Goal: Information Seeking & Learning: Learn about a topic

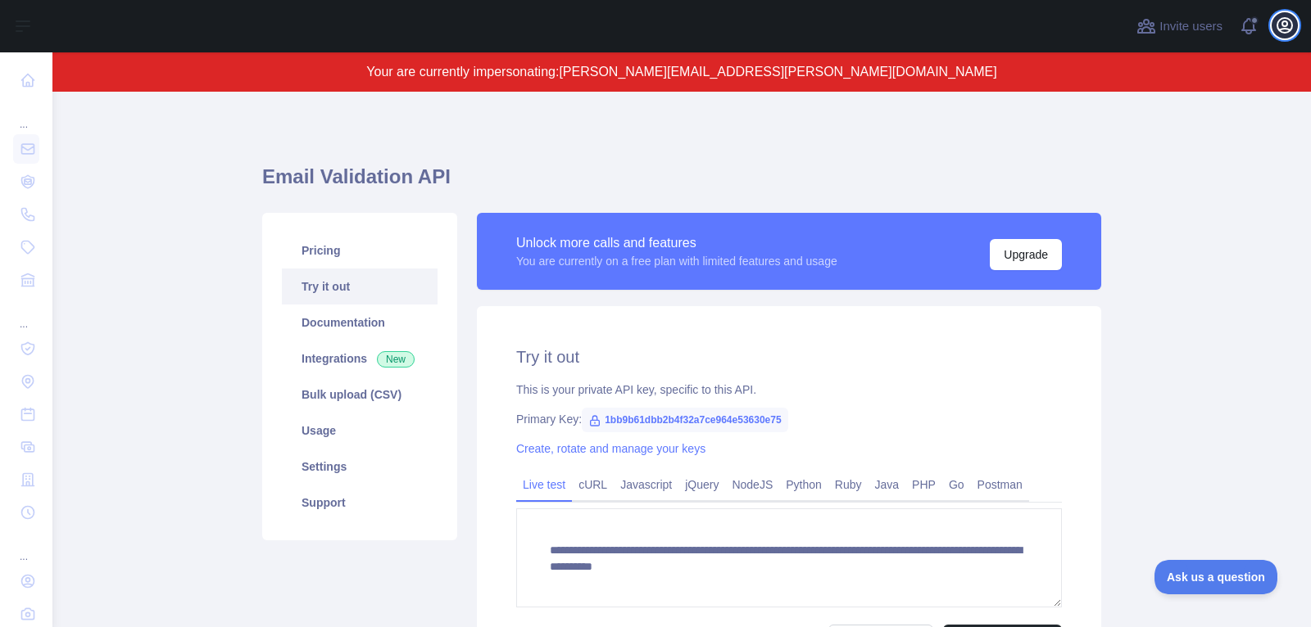
click at [1286, 18] on icon "button" at bounding box center [1284, 25] width 15 height 15
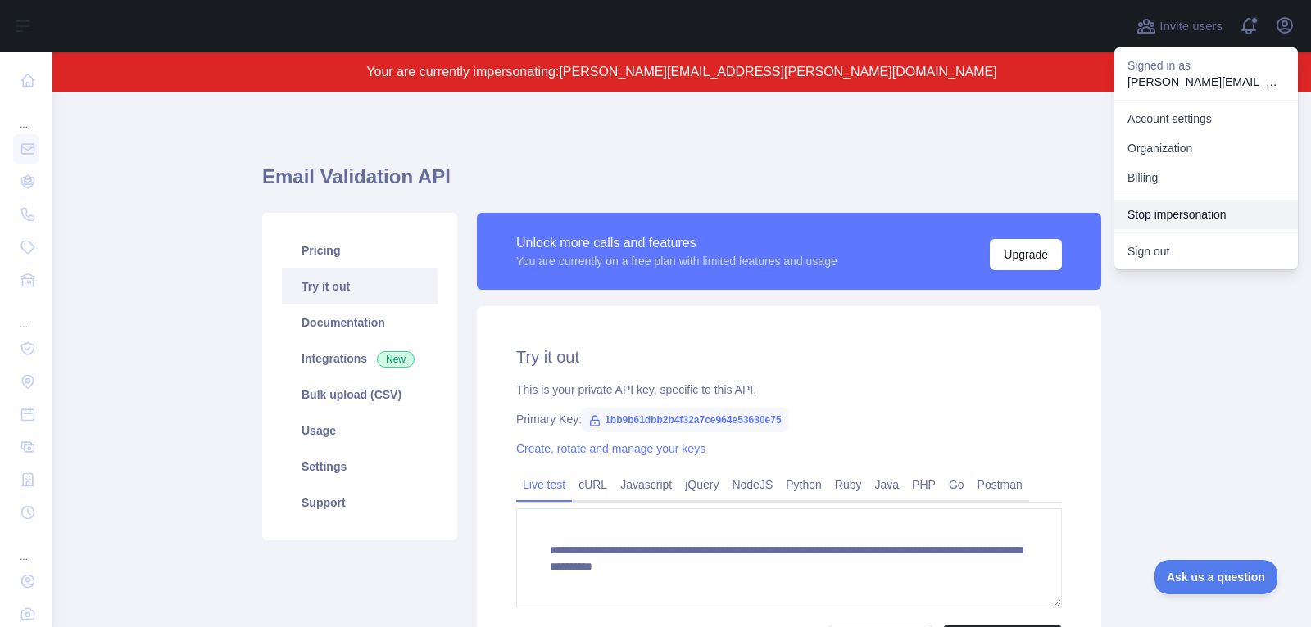
click at [1193, 215] on button "Stop impersonation" at bounding box center [1205, 214] width 183 height 29
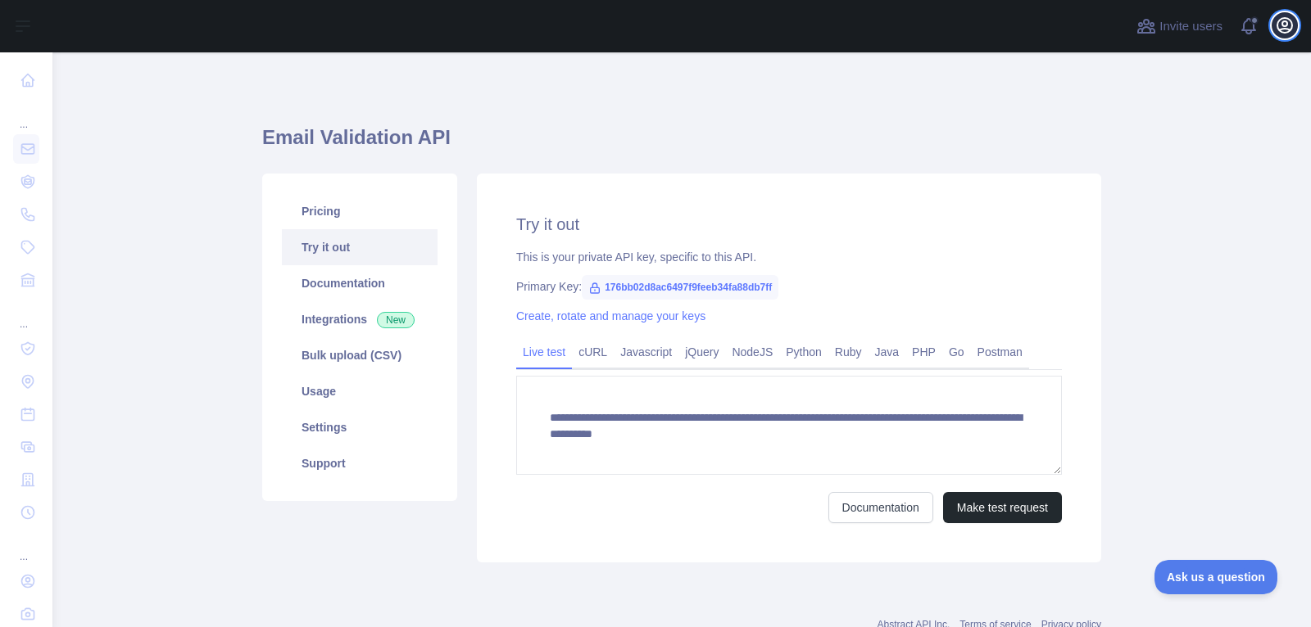
click at [1275, 34] on icon "button" at bounding box center [1285, 26] width 20 height 20
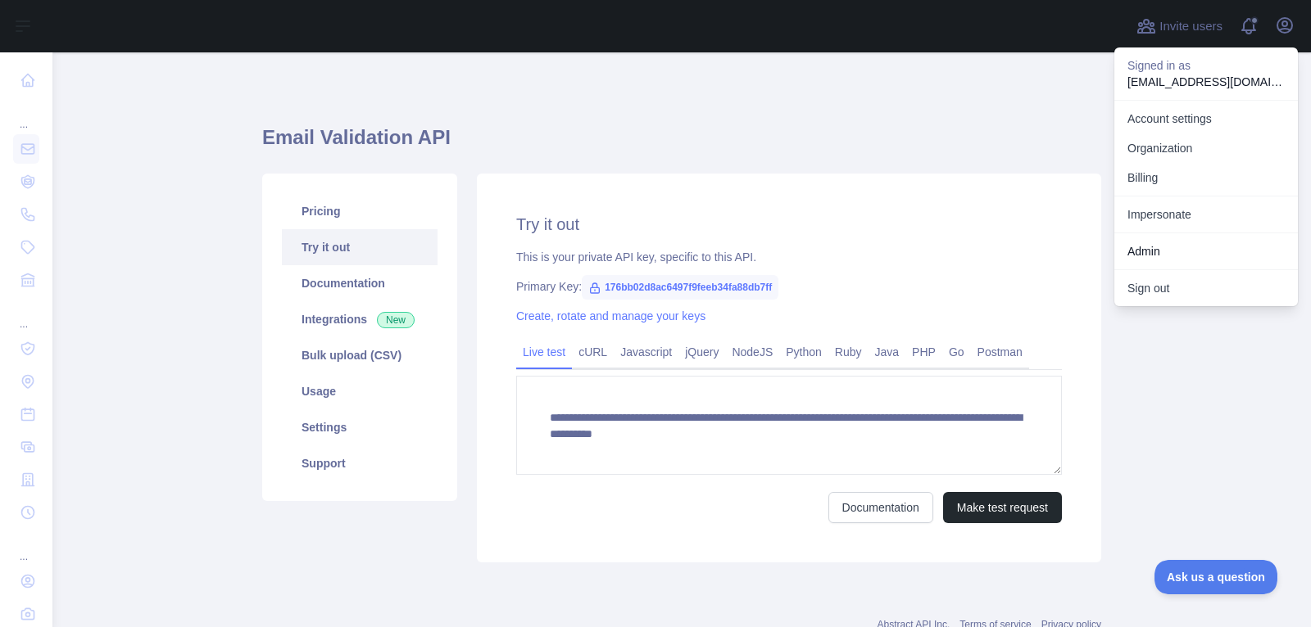
click at [1158, 233] on div "Admin" at bounding box center [1205, 251] width 183 height 37
click at [1158, 217] on link "Impersonate" at bounding box center [1205, 214] width 183 height 29
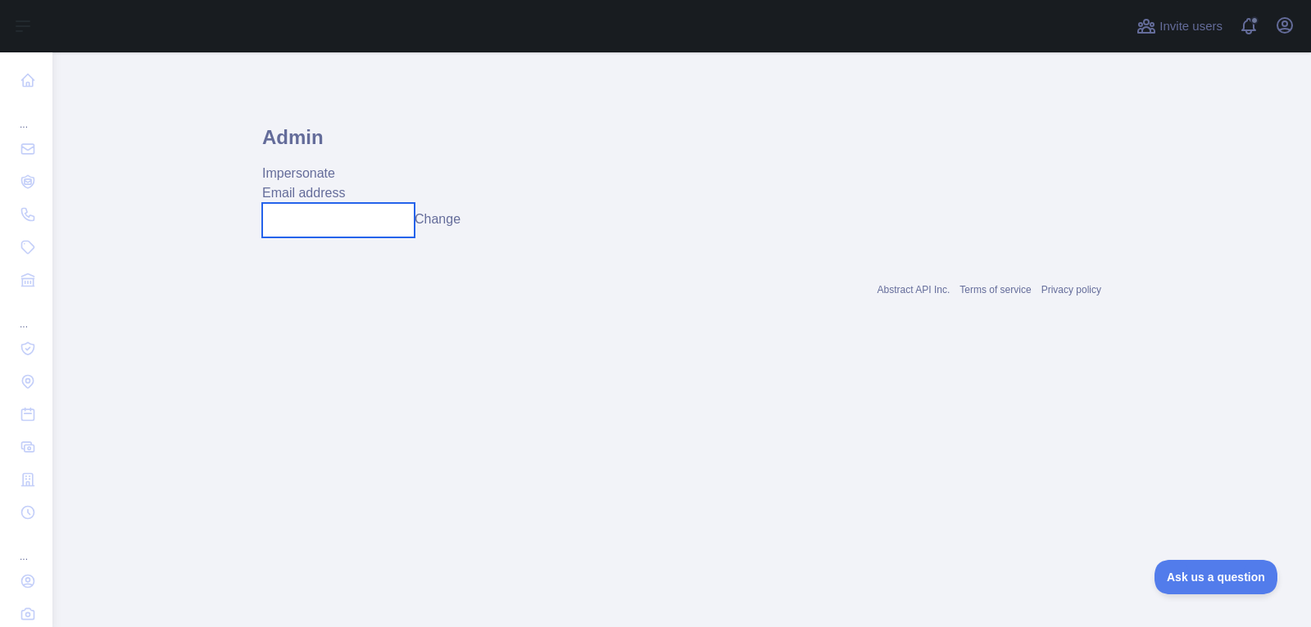
click at [350, 213] on input "text" at bounding box center [338, 220] width 152 height 34
paste input "**********"
type input "**********"
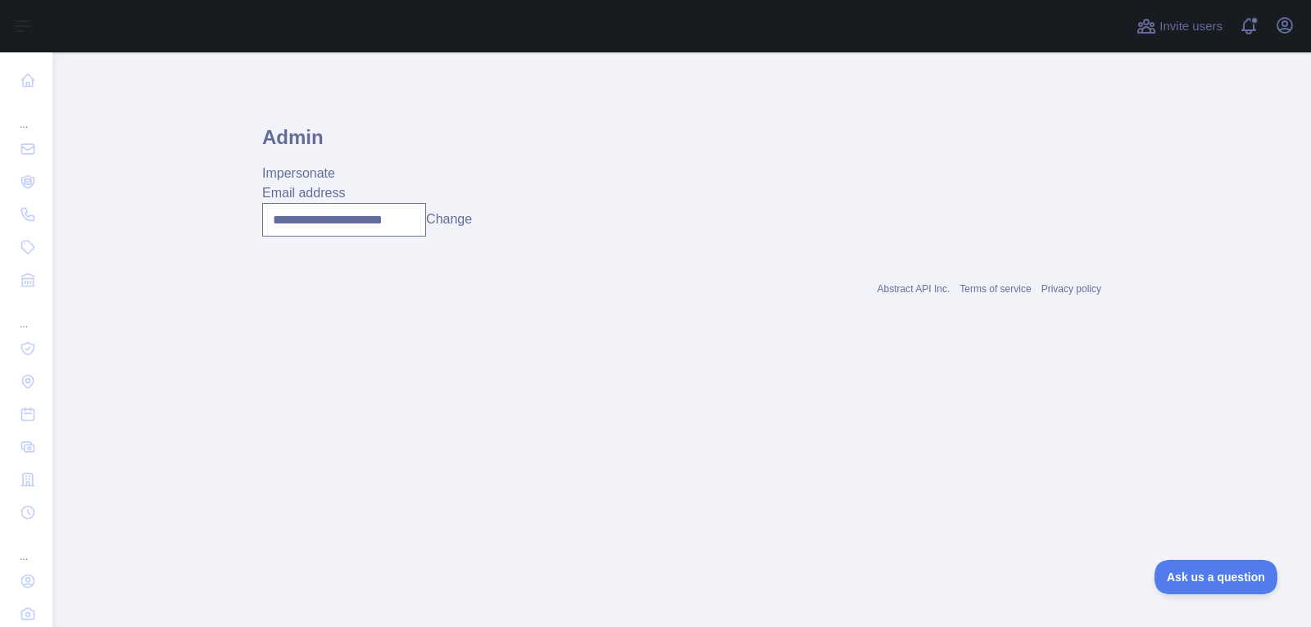
click at [460, 220] on button "Change" at bounding box center [449, 220] width 46 height 20
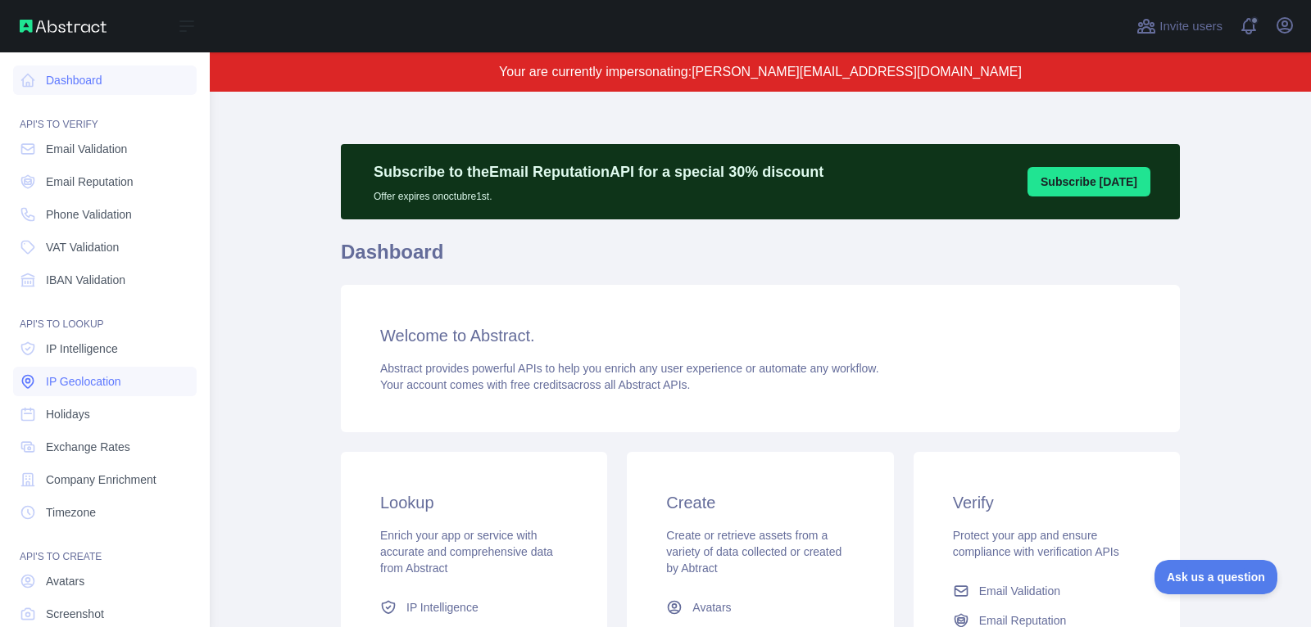
click at [90, 386] on span "IP Geolocation" at bounding box center [83, 382] width 75 height 16
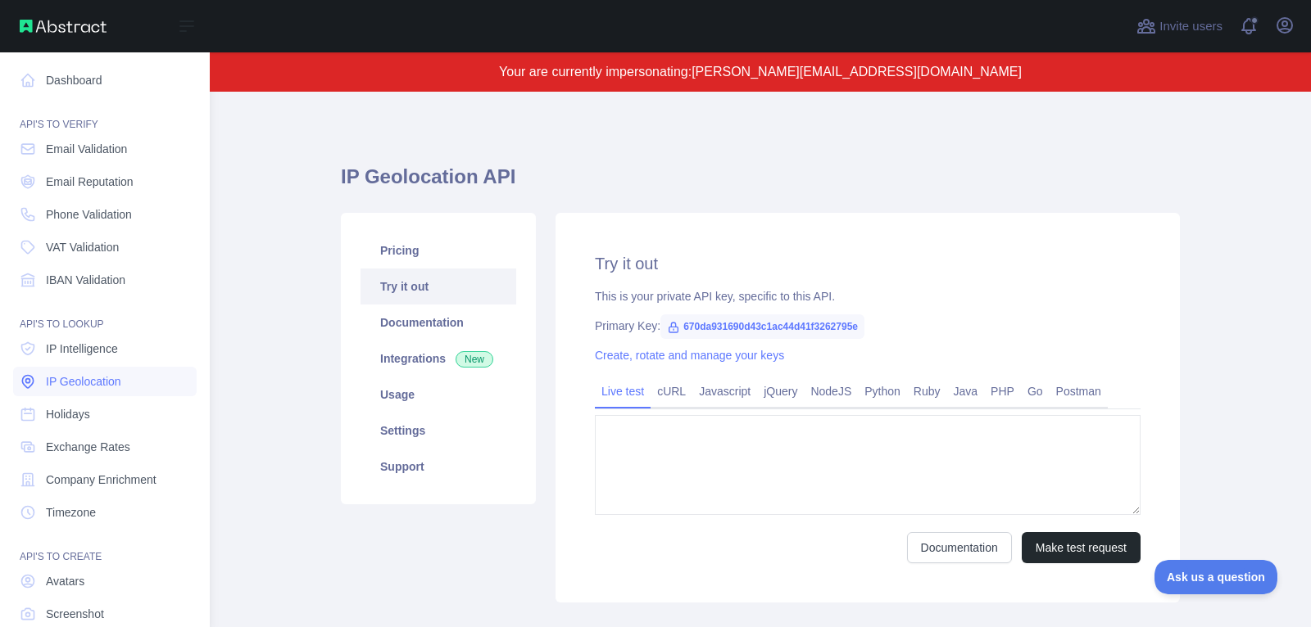
type textarea "**********"
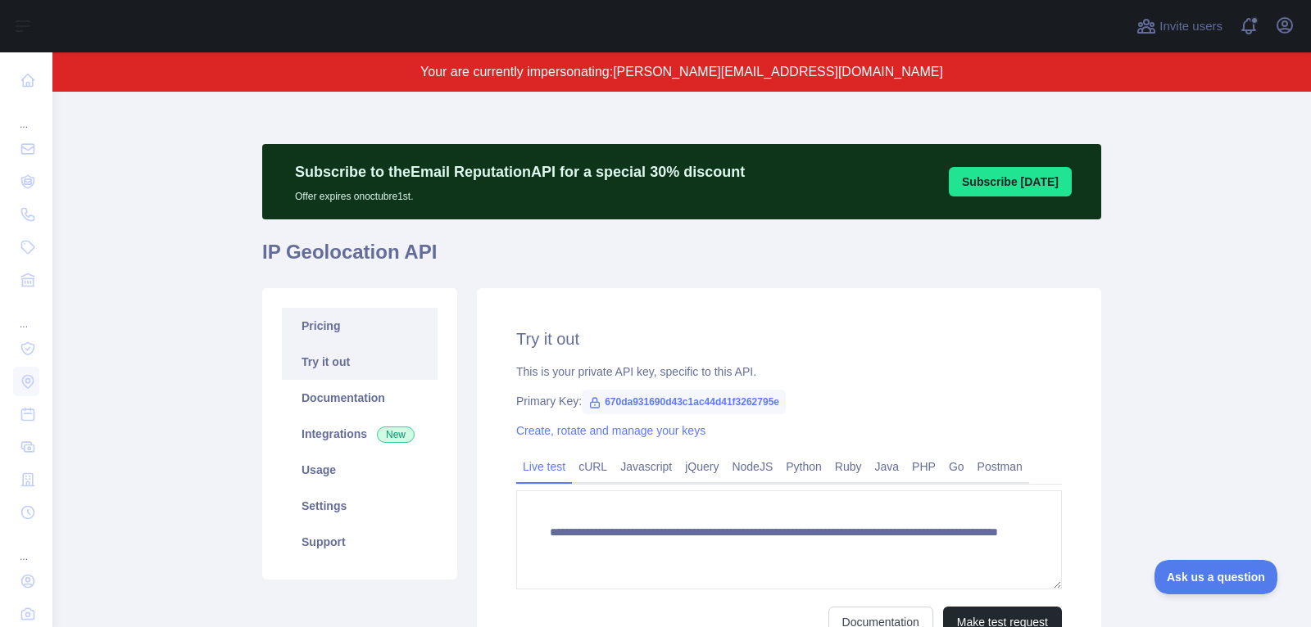
click at [364, 323] on link "Pricing" at bounding box center [360, 326] width 156 height 36
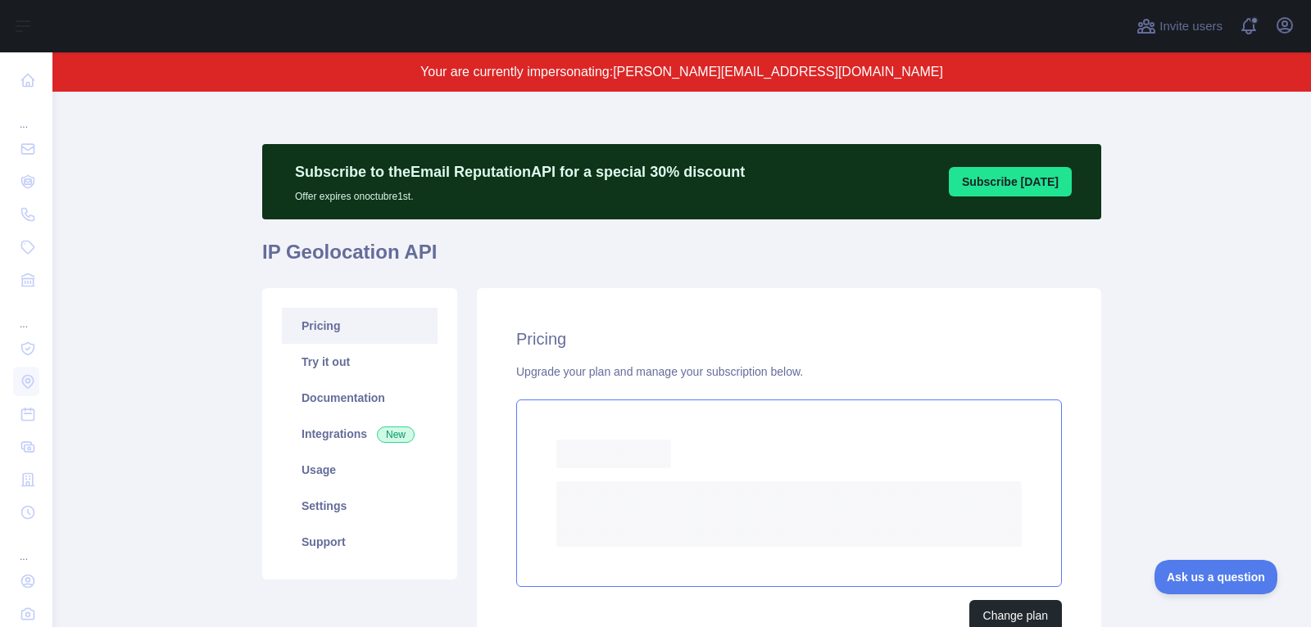
click at [720, 477] on div "Loading... Loading..." at bounding box center [789, 494] width 546 height 188
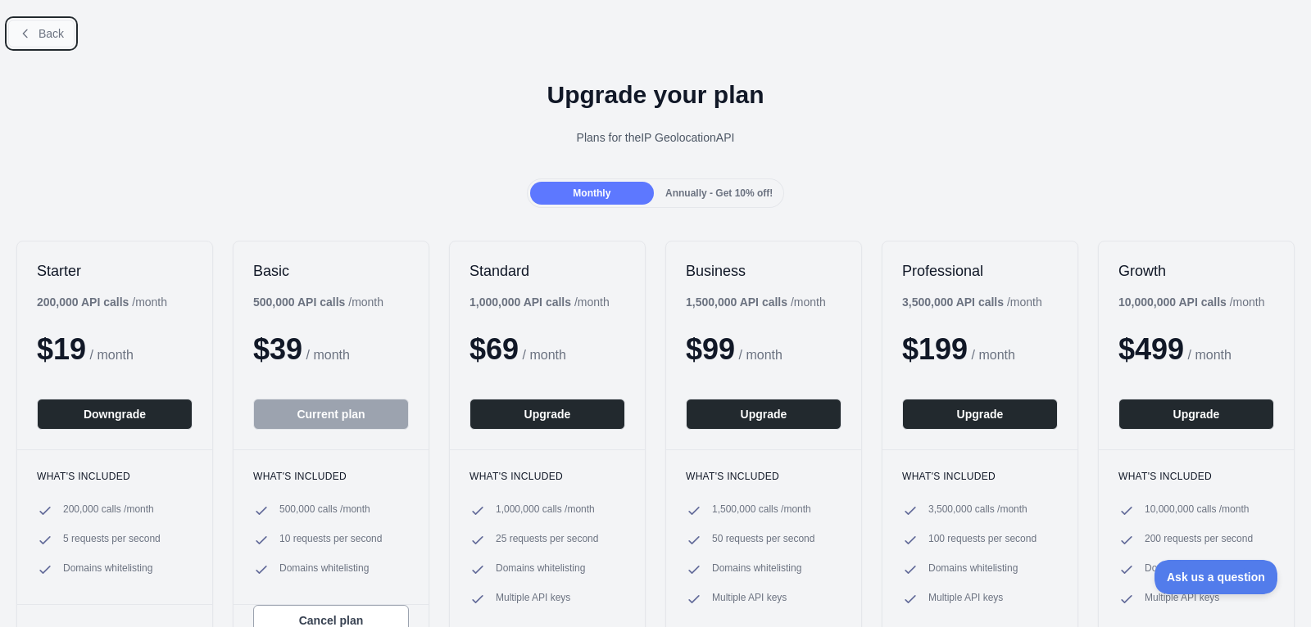
click at [32, 34] on button "Back" at bounding box center [41, 34] width 66 height 28
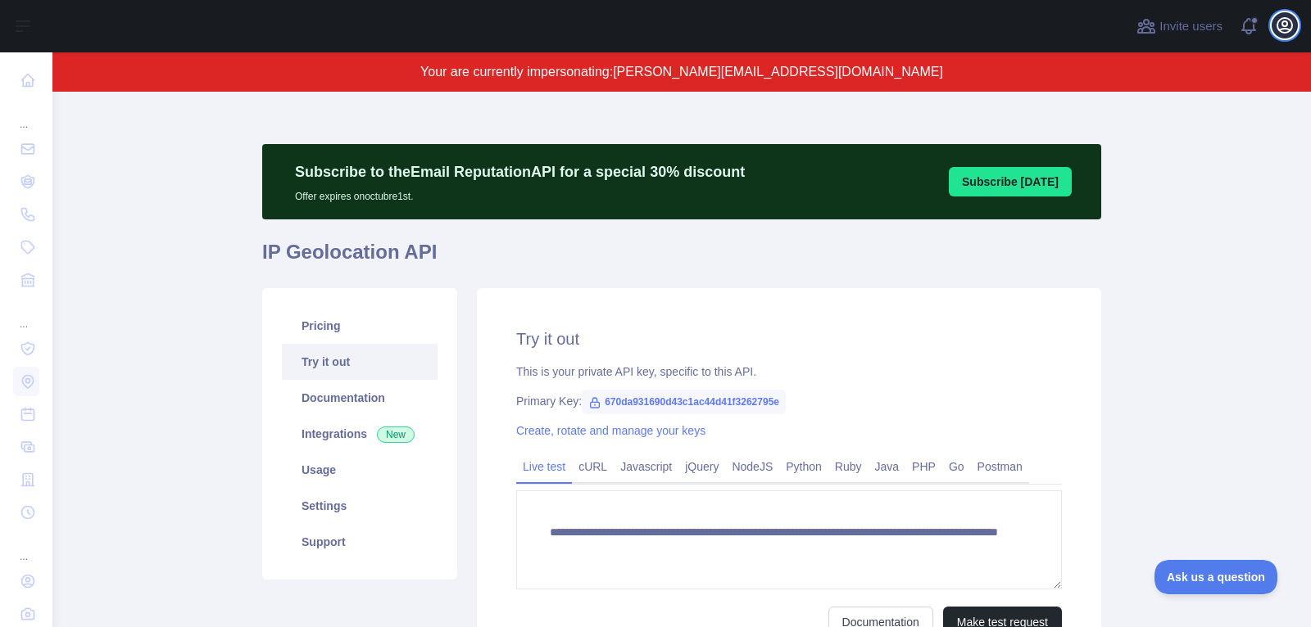
click at [1283, 29] on icon "button" at bounding box center [1284, 25] width 15 height 15
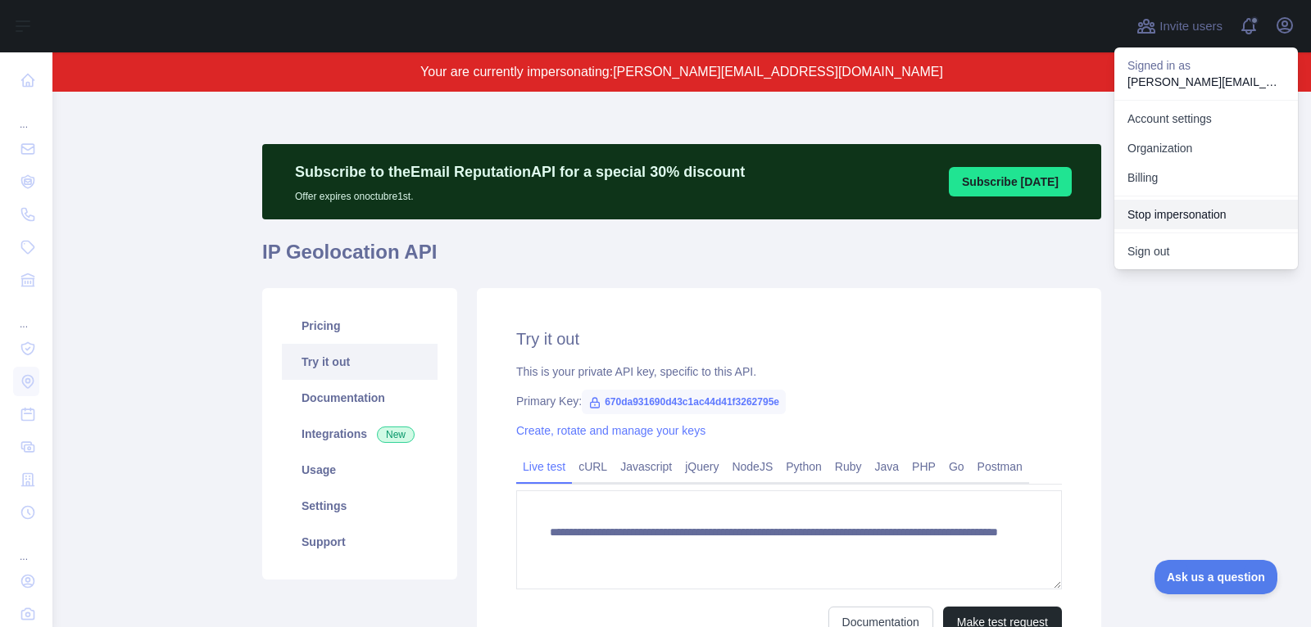
click at [1180, 218] on button "Stop impersonation" at bounding box center [1205, 214] width 183 height 29
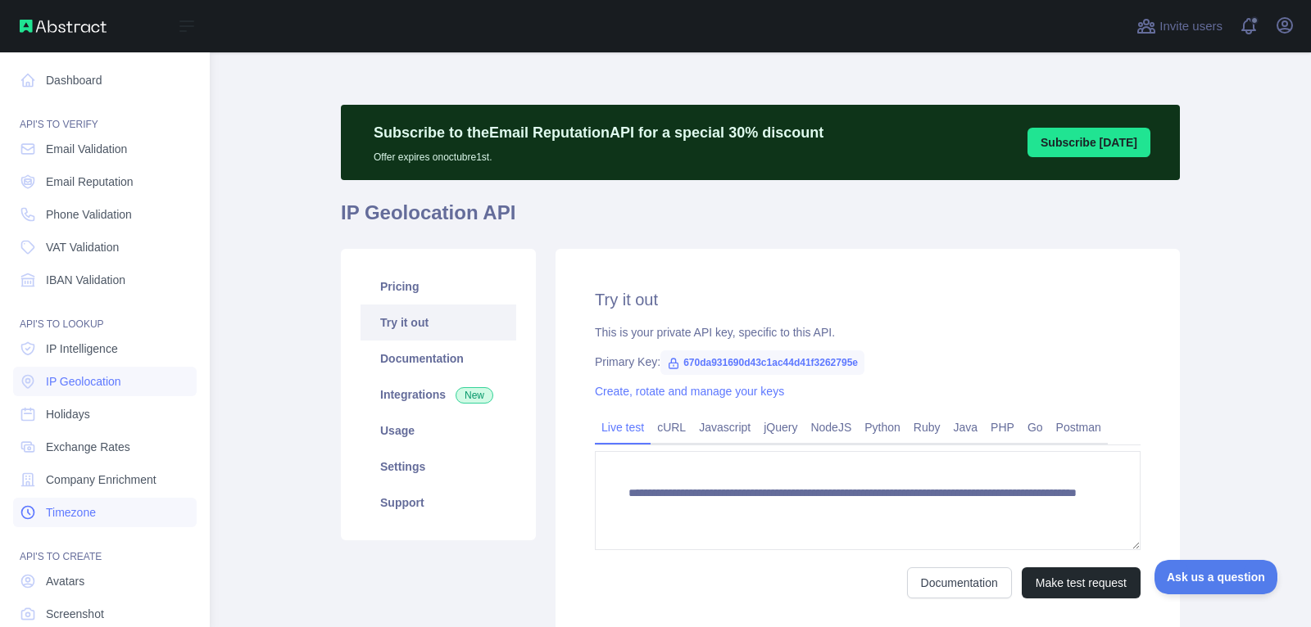
type textarea "**********"
click at [110, 519] on link "Timezone" at bounding box center [104, 512] width 183 height 29
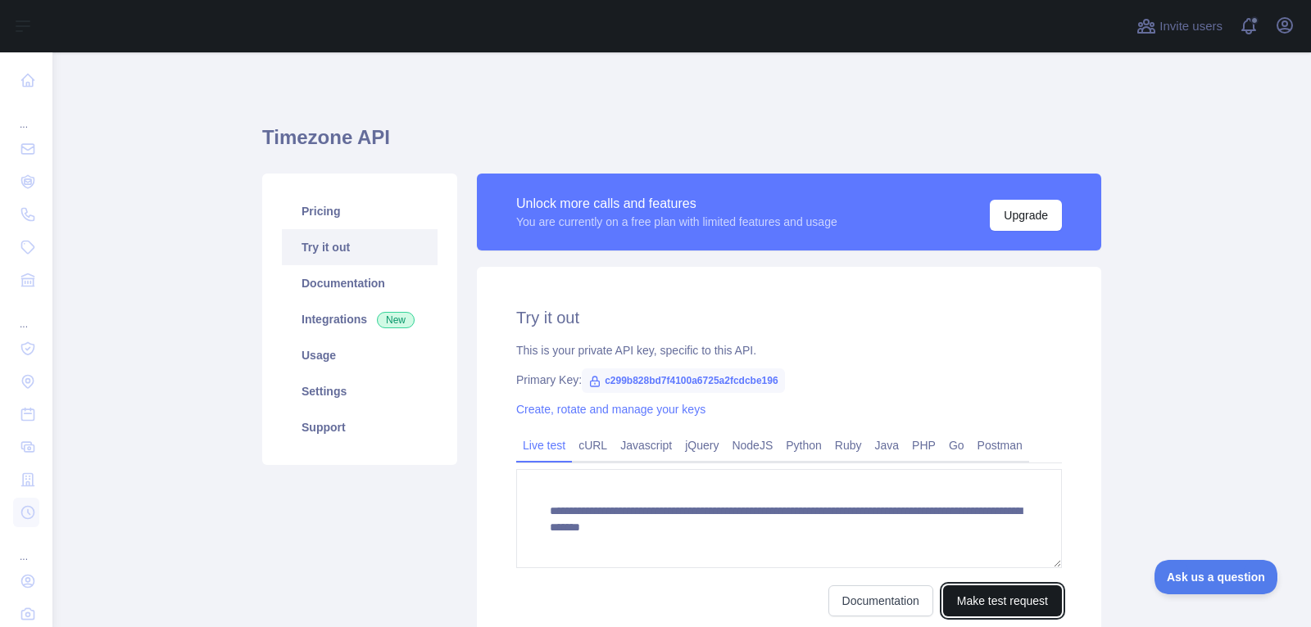
click at [984, 593] on button "Make test request" at bounding box center [1002, 601] width 119 height 31
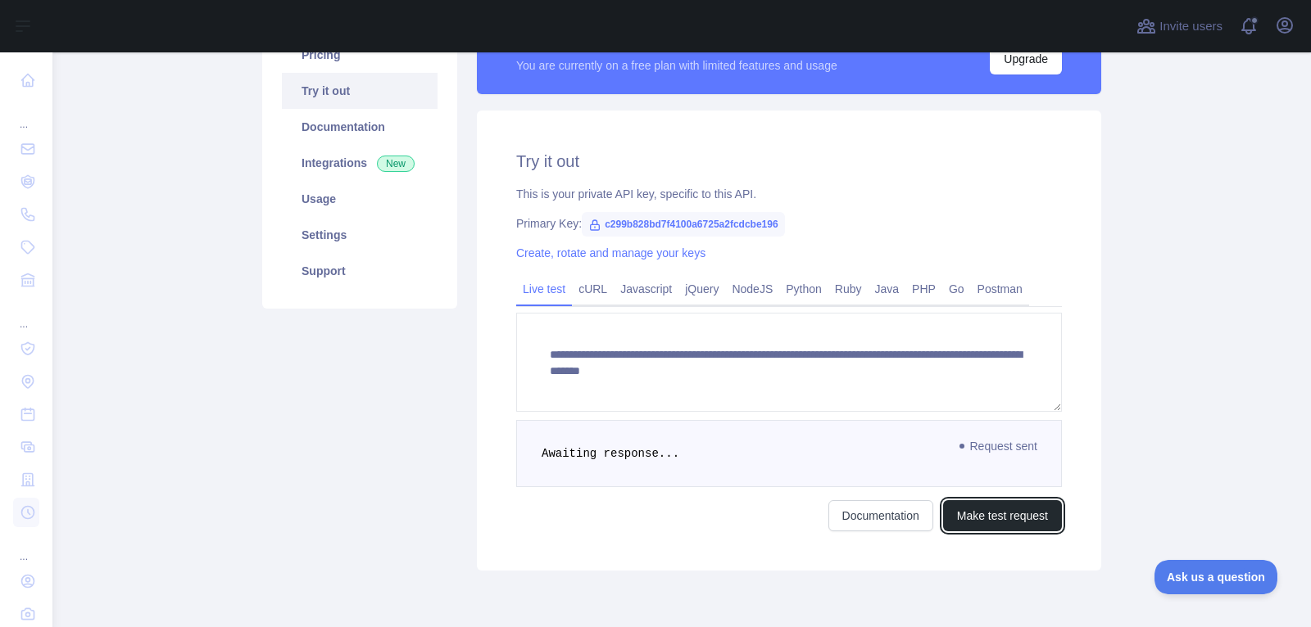
scroll to position [157, 0]
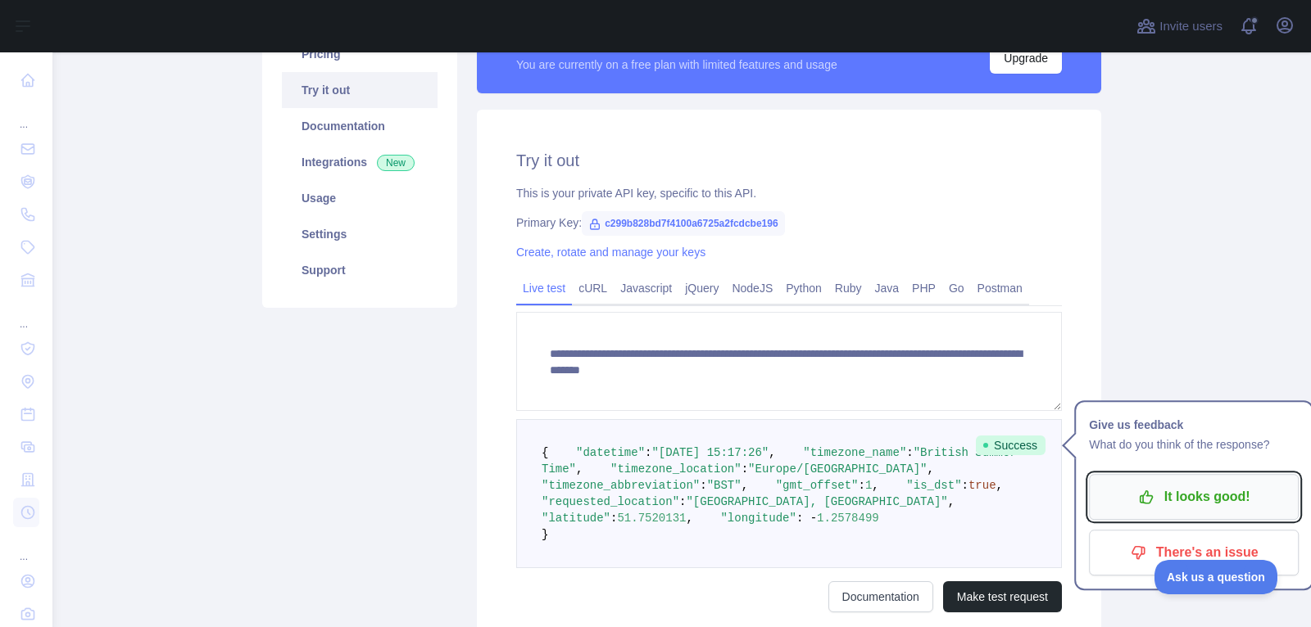
click at [1148, 503] on icon "button" at bounding box center [1145, 497] width 12 height 12
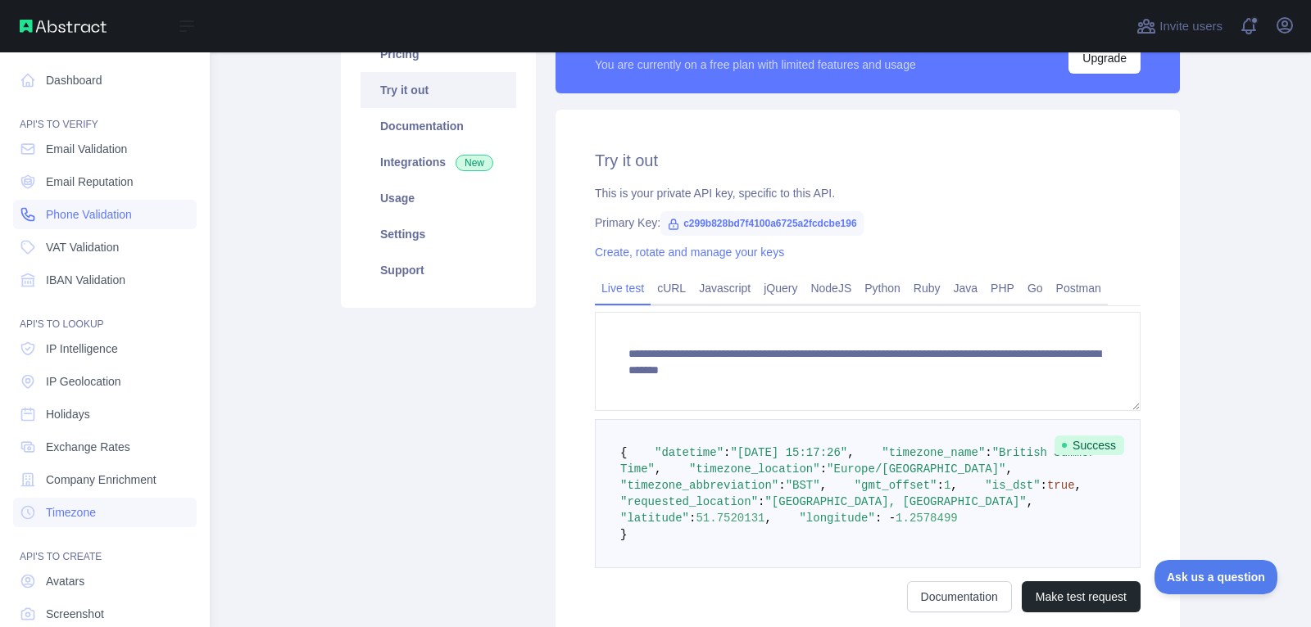
click at [94, 219] on span "Phone Validation" at bounding box center [89, 214] width 86 height 16
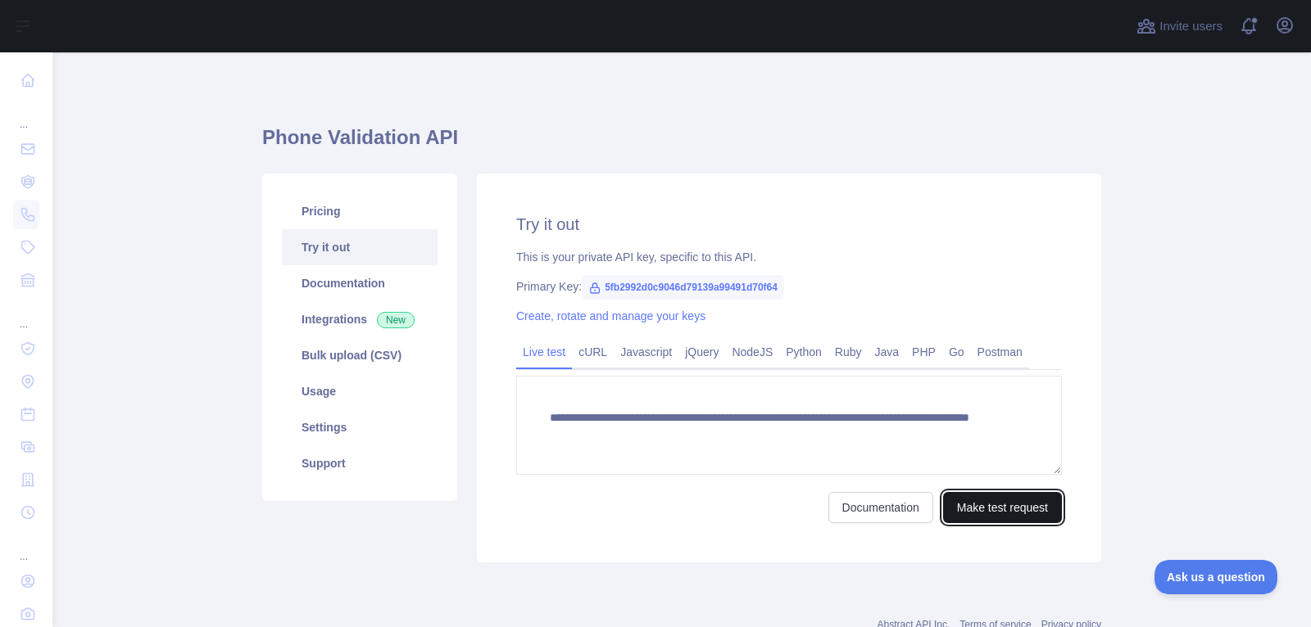
click at [1011, 508] on button "Make test request" at bounding box center [1002, 507] width 119 height 31
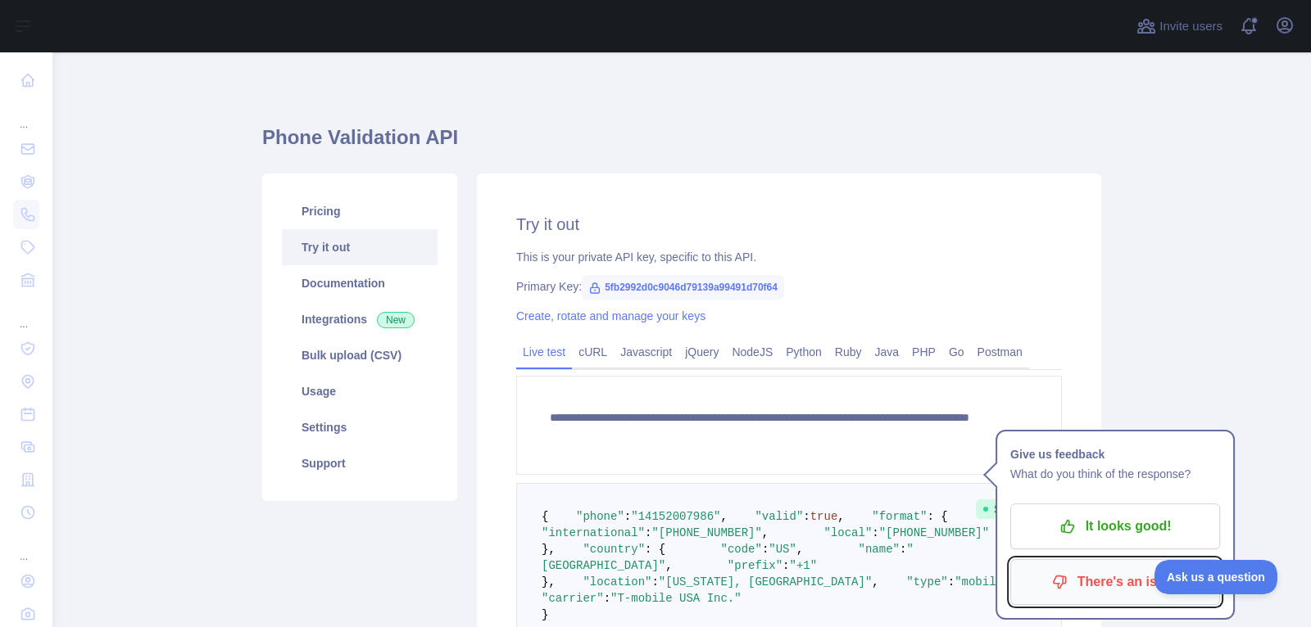
click at [1080, 578] on p "There's an issue" at bounding box center [1114, 582] width 185 height 28
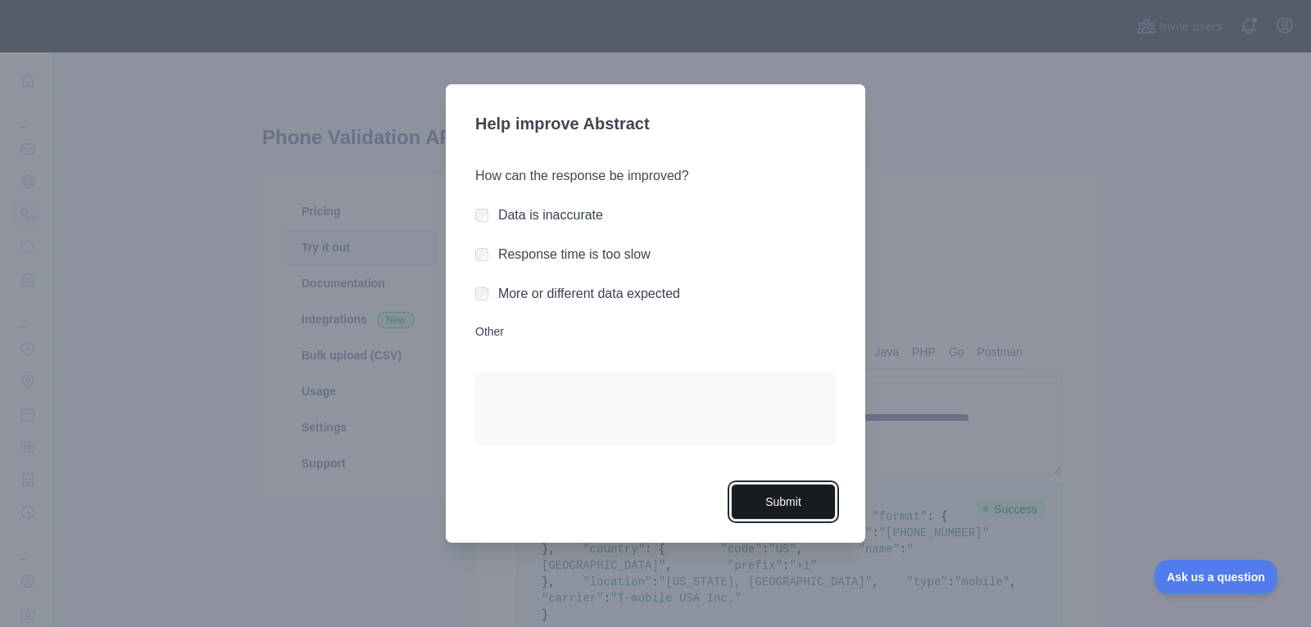
click at [786, 505] on button "Submit" at bounding box center [783, 502] width 105 height 37
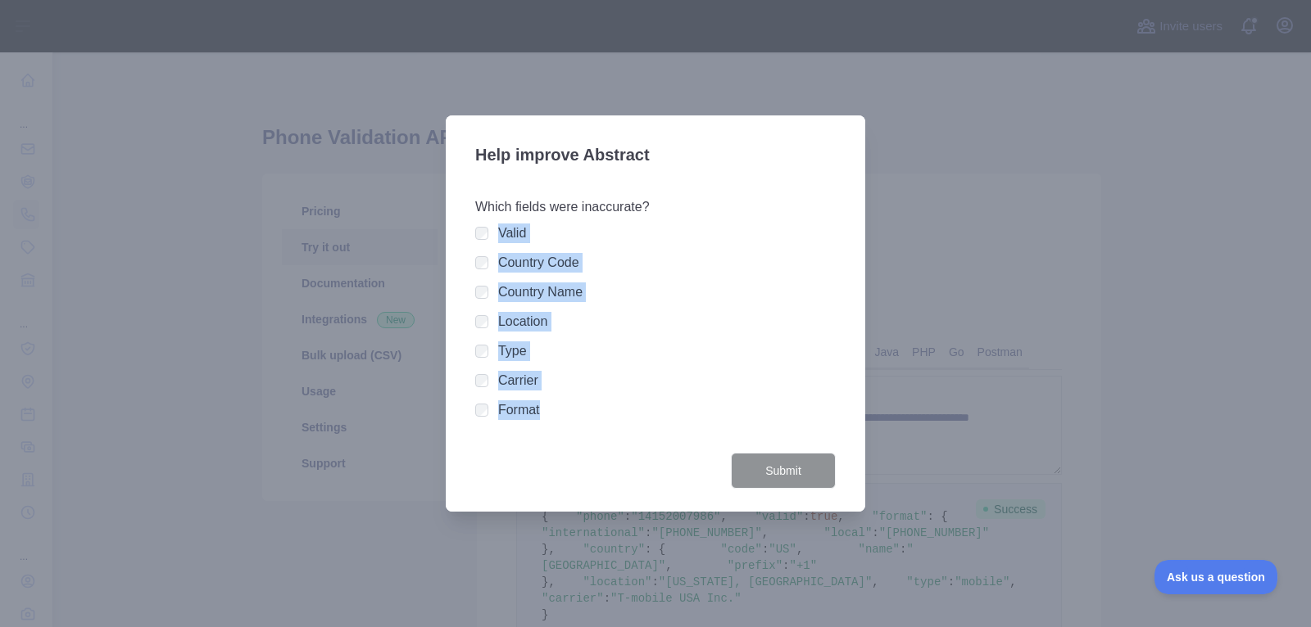
drag, startPoint x: 561, startPoint y: 425, endPoint x: 453, endPoint y: 237, distance: 217.2
click at [453, 237] on div "Help improve Abstract Which fields were inaccurate? Valid Country Code Country …" at bounding box center [655, 313] width 419 height 397
copy div "Valid Country Code Country Name Location Type Carrier Format"
click at [786, 473] on button "Submit" at bounding box center [783, 471] width 105 height 37
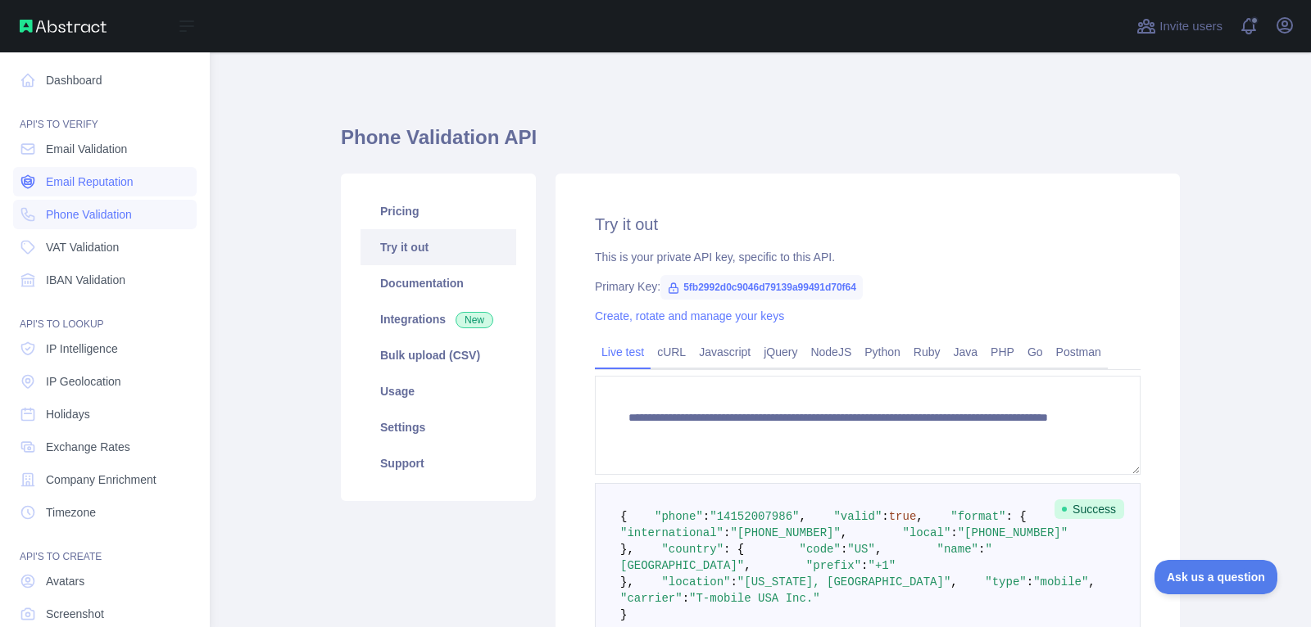
click at [119, 185] on span "Email Reputation" at bounding box center [90, 182] width 88 height 16
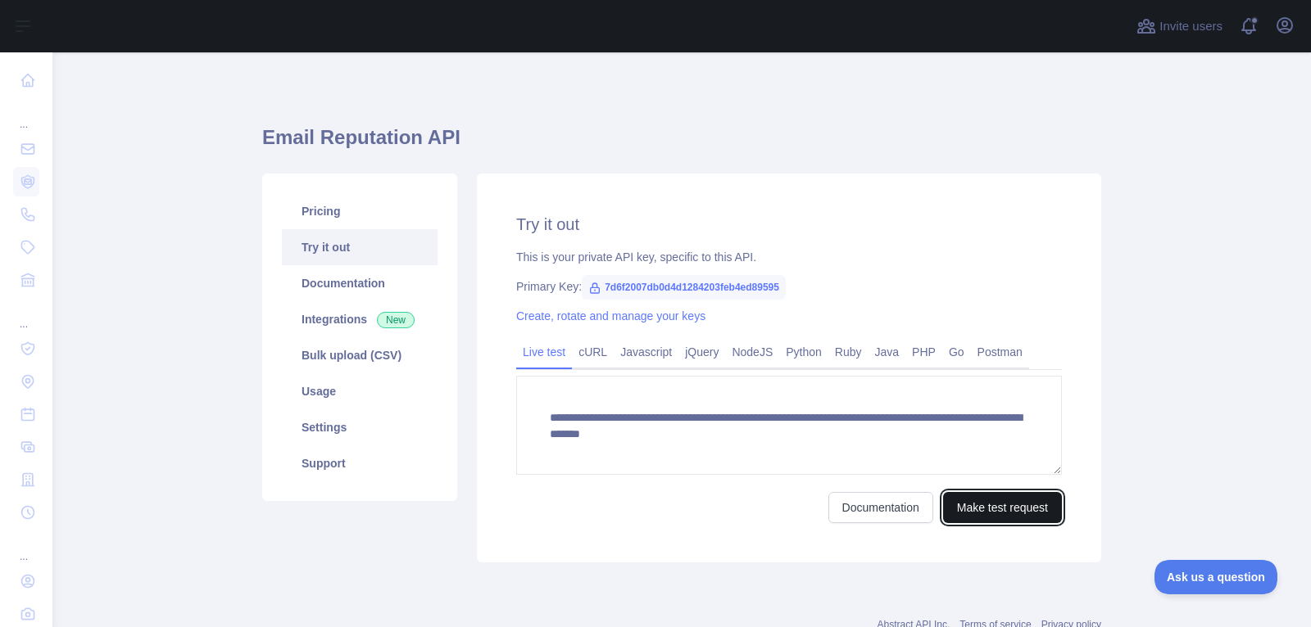
click at [969, 507] on button "Make test request" at bounding box center [1002, 507] width 119 height 31
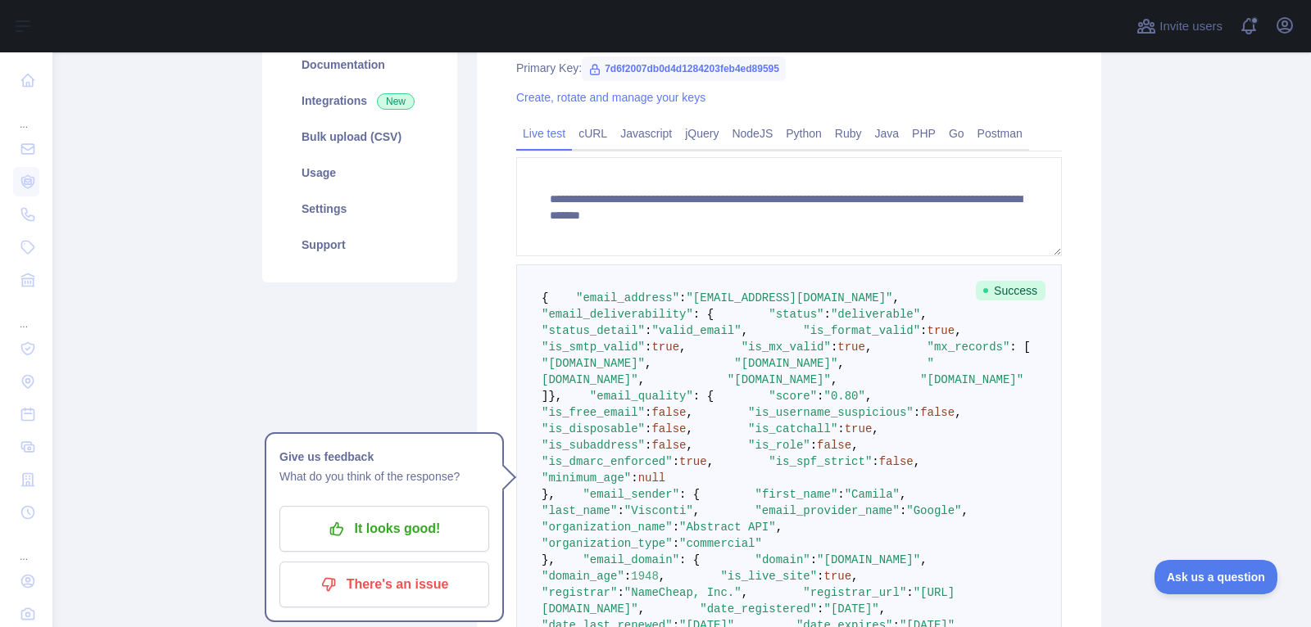
scroll to position [228, 0]
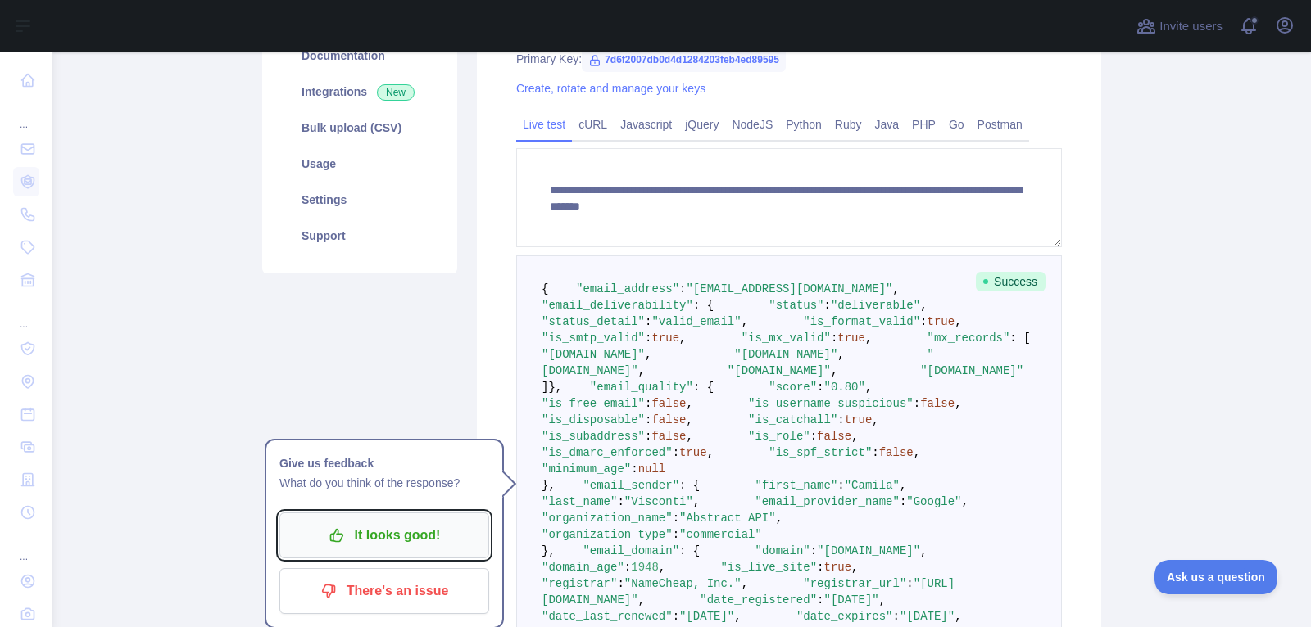
click at [465, 522] on p "It looks good!" at bounding box center [384, 536] width 185 height 28
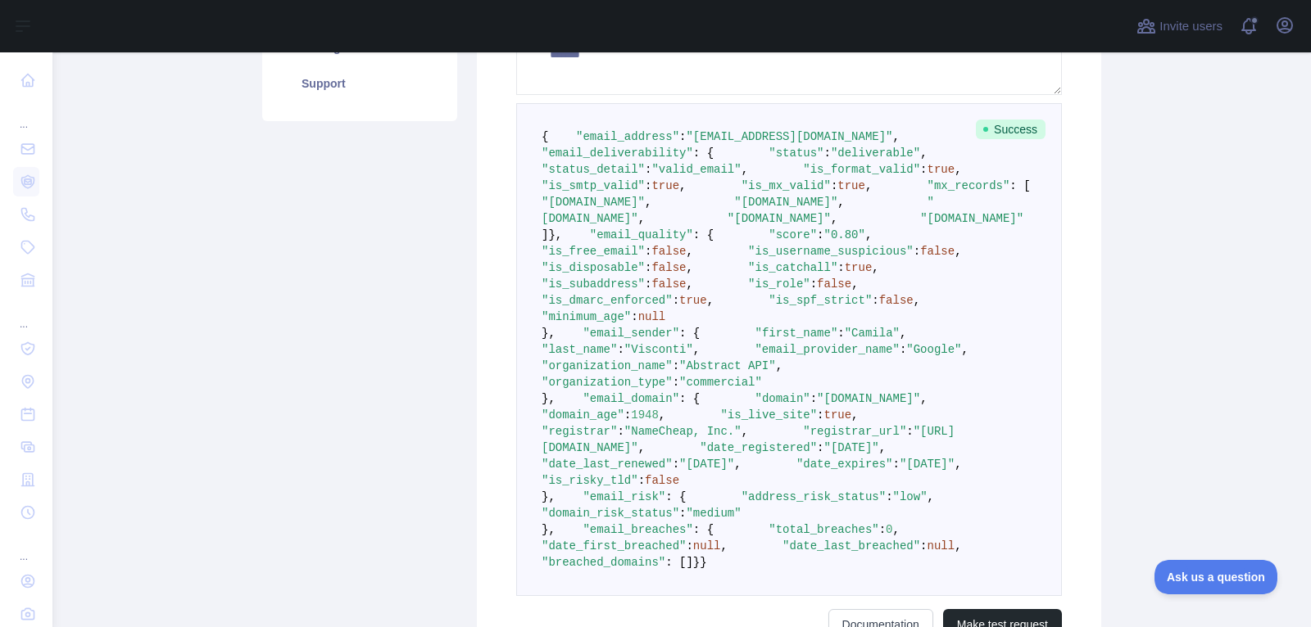
scroll to position [412, 0]
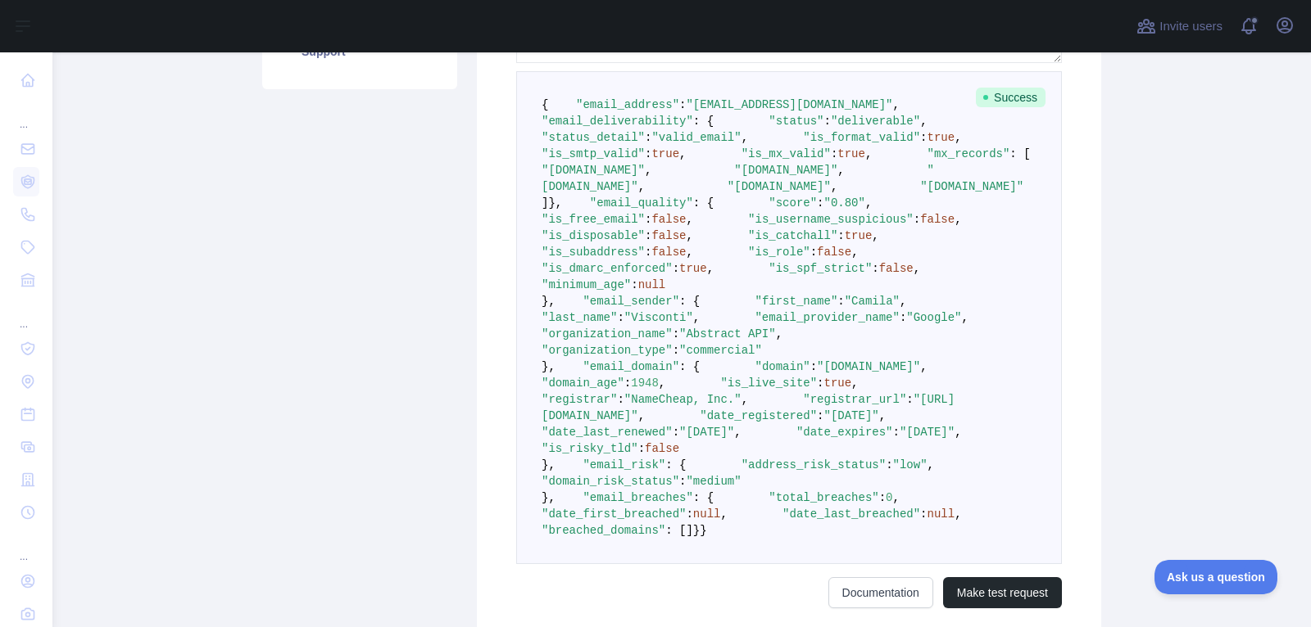
click at [803, 144] on span ""is_format_valid"" at bounding box center [861, 137] width 117 height 13
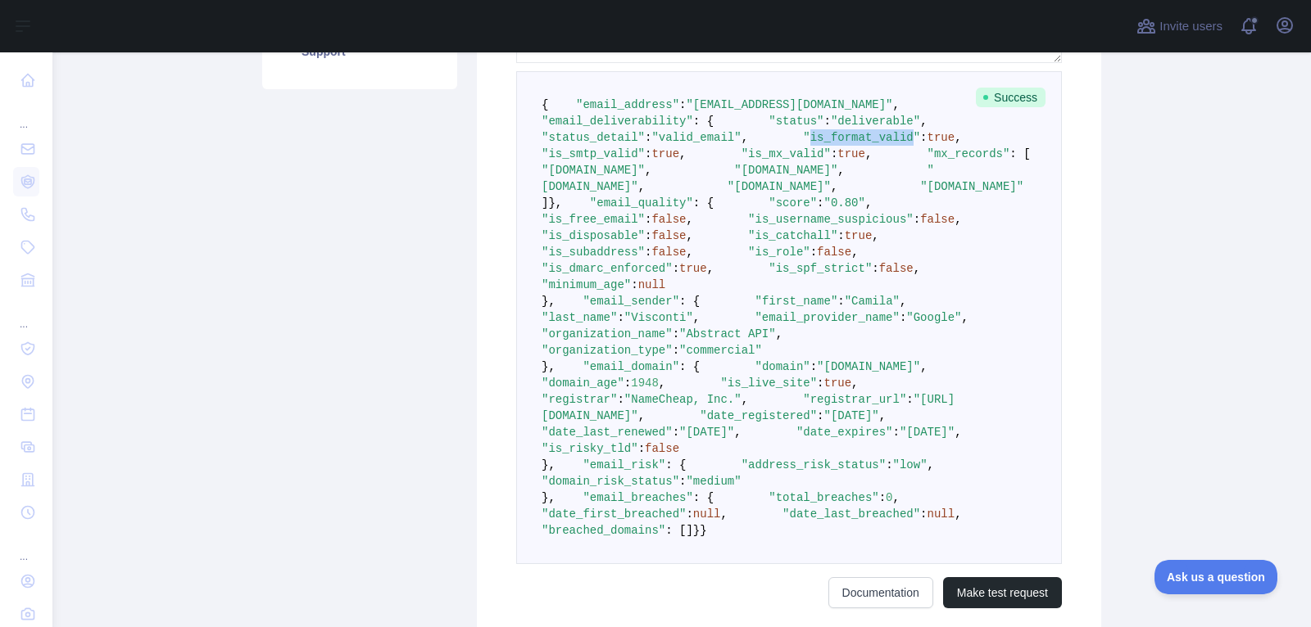
click at [803, 144] on span ""is_format_valid"" at bounding box center [861, 137] width 117 height 13
click at [954, 144] on span "," at bounding box center [957, 137] width 7 height 13
click at [927, 144] on span "true" at bounding box center [941, 137] width 28 height 13
click at [803, 144] on span ""is_format_valid"" at bounding box center [861, 137] width 117 height 13
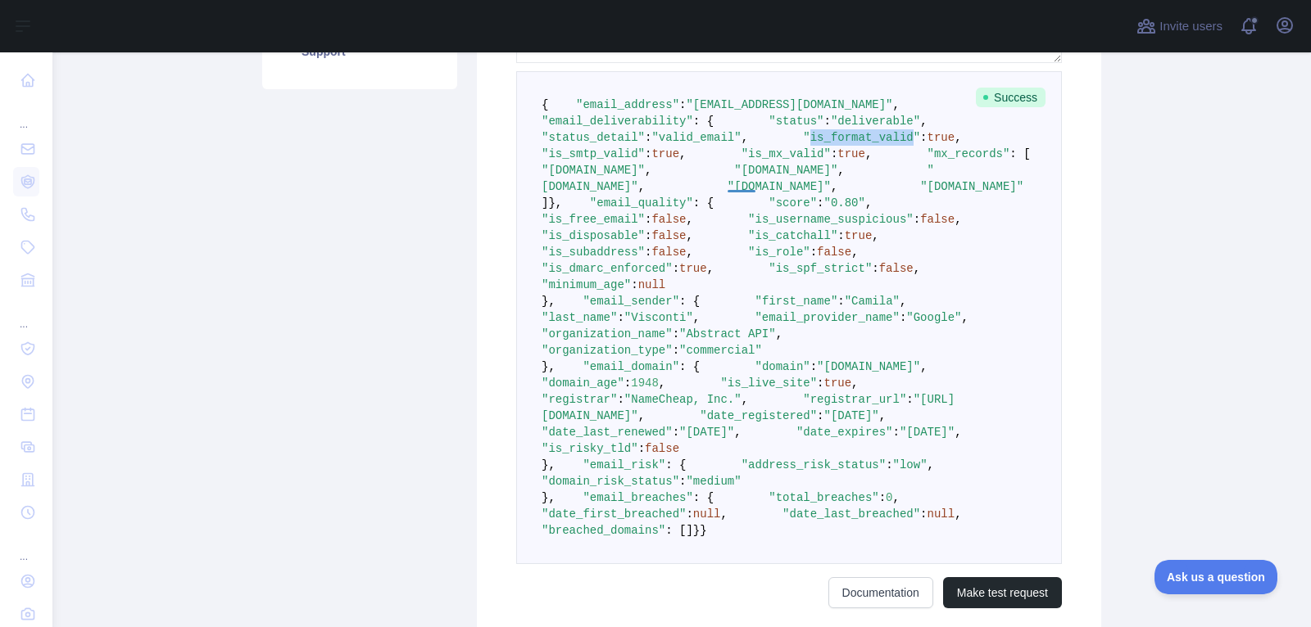
click at [803, 144] on span ""is_format_valid"" at bounding box center [861, 137] width 117 height 13
click at [831, 128] on span ""deliverable"" at bounding box center [875, 121] width 89 height 13
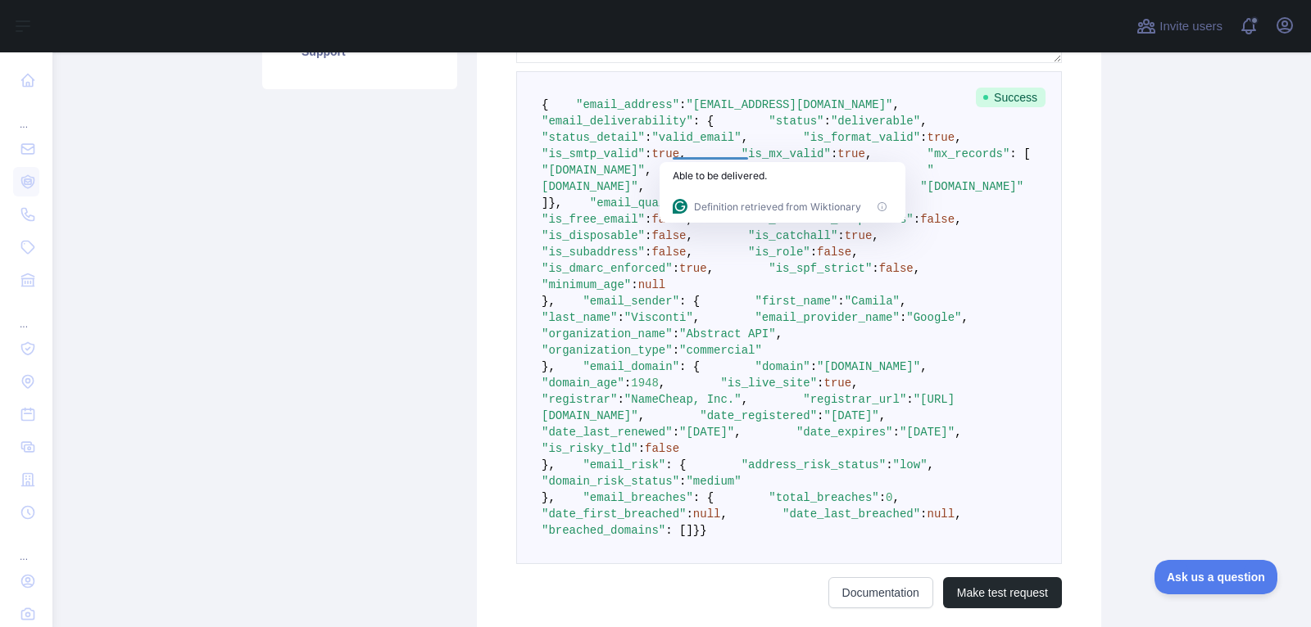
click at [803, 144] on span ""is_format_valid"" at bounding box center [861, 137] width 117 height 13
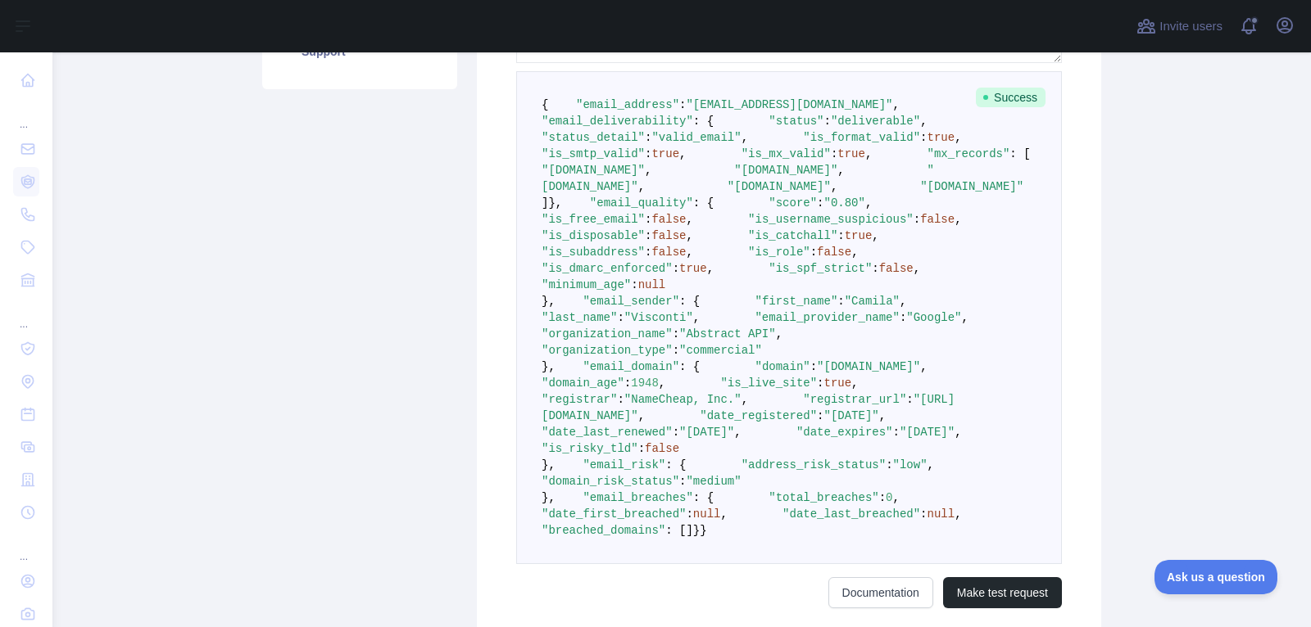
click at [803, 144] on span ""is_format_valid"" at bounding box center [861, 137] width 117 height 13
click at [920, 193] on span ""[DOMAIN_NAME]"" at bounding box center [971, 186] width 103 height 13
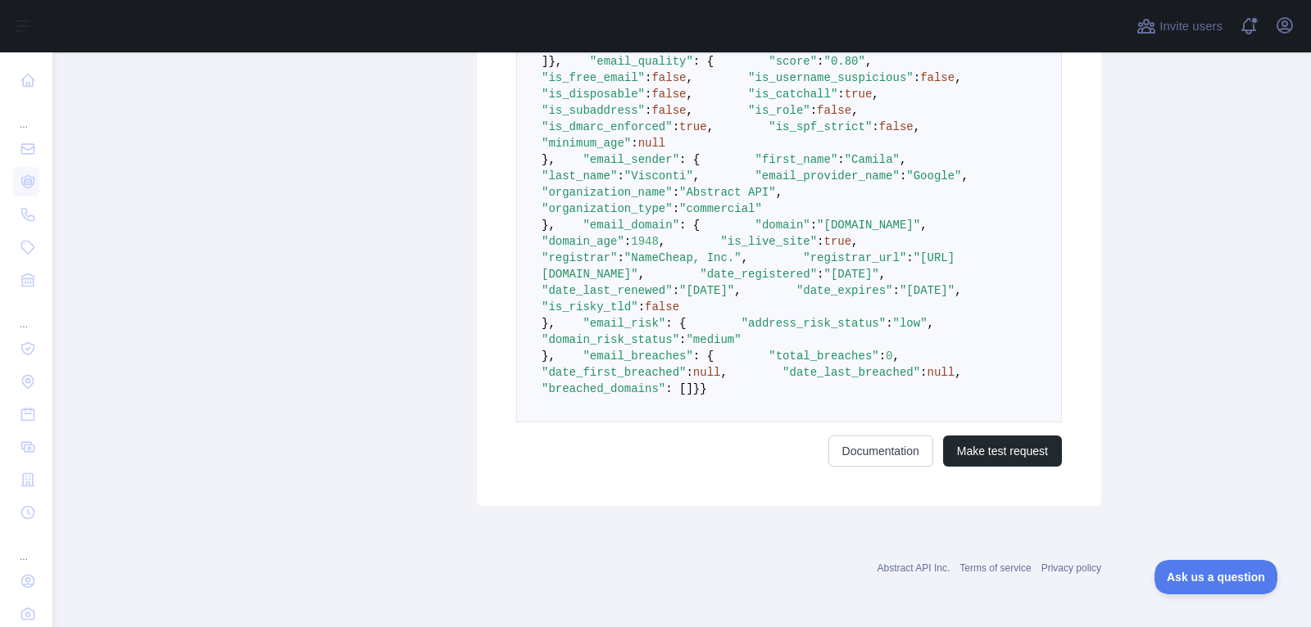
scroll to position [627, 0]
click at [748, 84] on span ""is_username_suspicious"" at bounding box center [830, 77] width 165 height 13
click at [749, 84] on span ""is_username_suspicious"" at bounding box center [830, 77] width 165 height 13
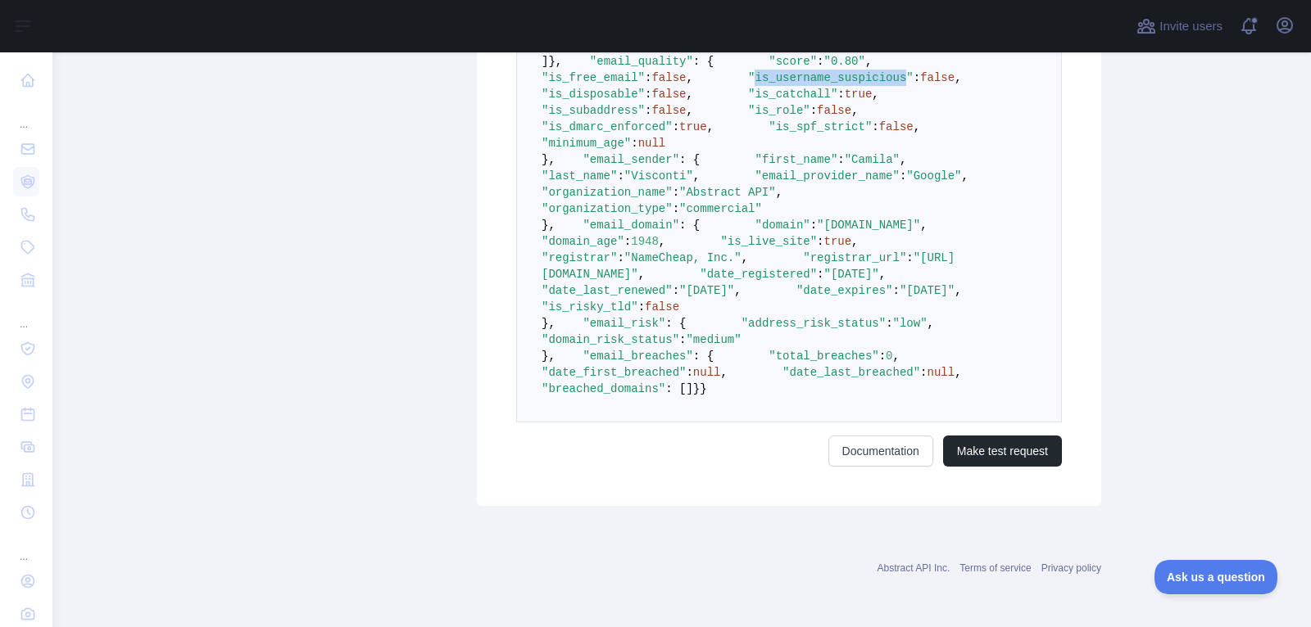
click at [749, 84] on span ""is_username_suspicious"" at bounding box center [830, 77] width 165 height 13
click at [748, 84] on span ""is_username_suspicious"" at bounding box center [830, 77] width 165 height 13
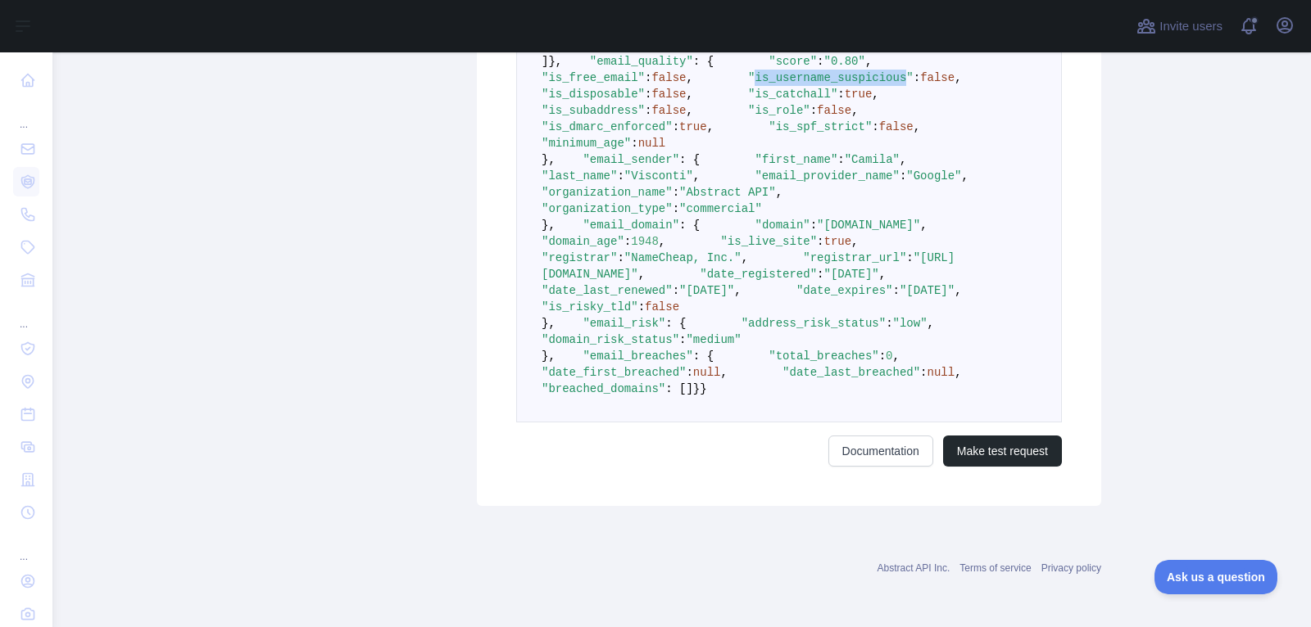
click at [920, 84] on span "false" at bounding box center [937, 77] width 34 height 13
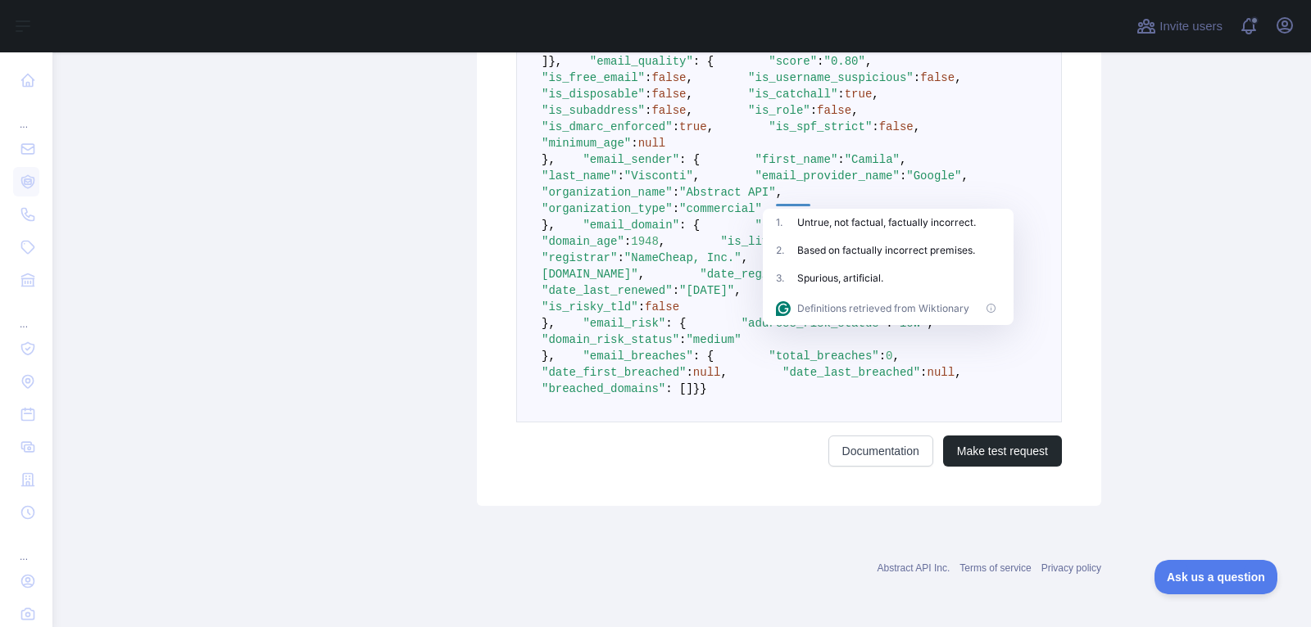
click at [879, 134] on span "false" at bounding box center [896, 126] width 34 height 13
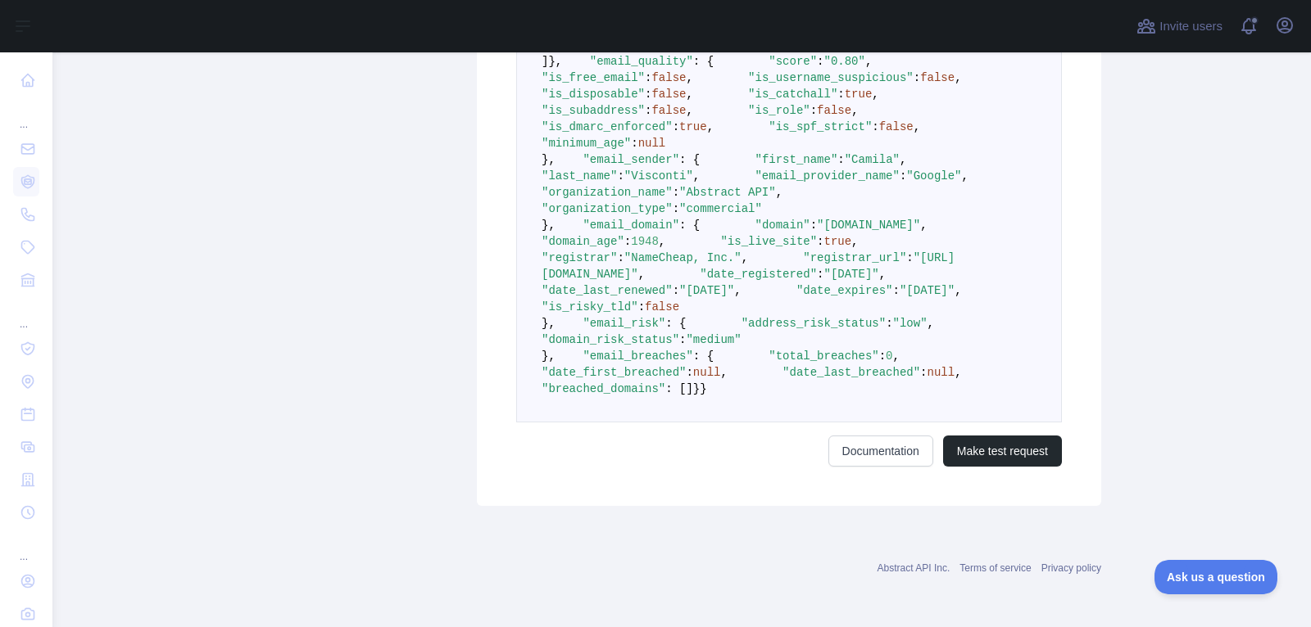
scroll to position [609, 0]
click at [644, 134] on span ""is_dmarc_enforced"" at bounding box center [606, 126] width 131 height 13
click at [651, 324] on pre "{ "email_address" : "[EMAIL_ADDRESS][DOMAIN_NAME]" , "email_deliverability" : {…" at bounding box center [789, 176] width 546 height 493
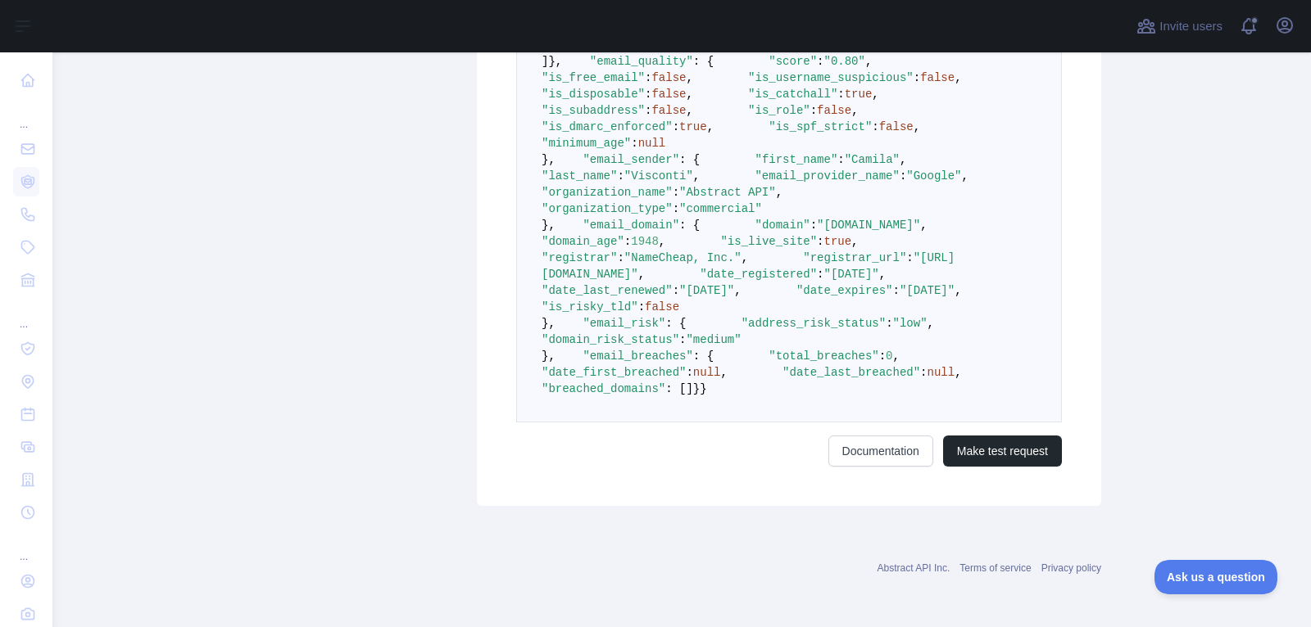
click at [879, 134] on span "false" at bounding box center [896, 126] width 34 height 13
